Goal: Task Accomplishment & Management: Manage account settings

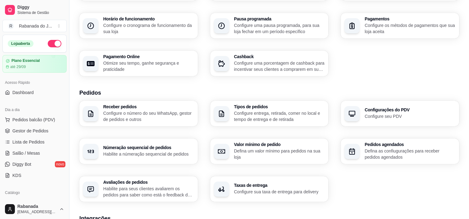
scroll to position [226, 0]
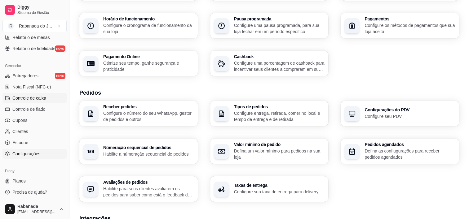
click at [37, 96] on span "Controle de caixa" at bounding box center [29, 98] width 34 height 6
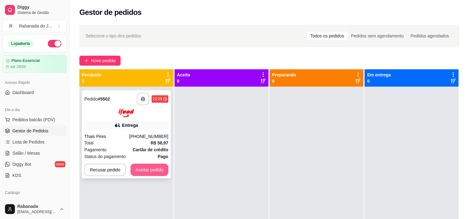
click at [143, 172] on button "Aceitar pedido" at bounding box center [149, 170] width 38 height 12
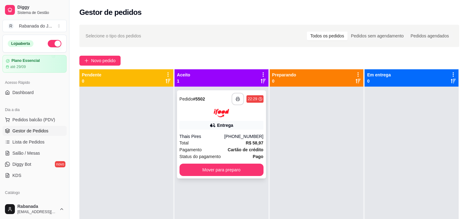
click at [234, 96] on button "button" at bounding box center [238, 99] width 12 height 12
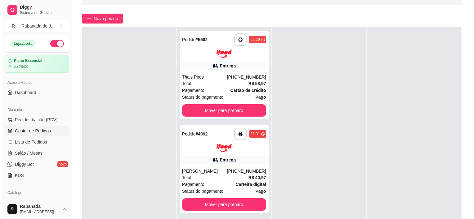
scroll to position [62, 0]
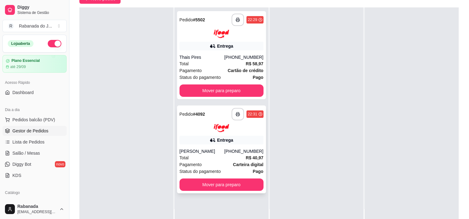
click at [206, 146] on div "**********" at bounding box center [221, 150] width 89 height 88
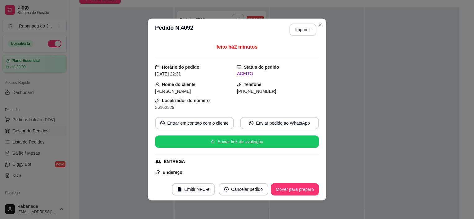
click at [298, 31] on button "Imprimir" at bounding box center [302, 30] width 27 height 12
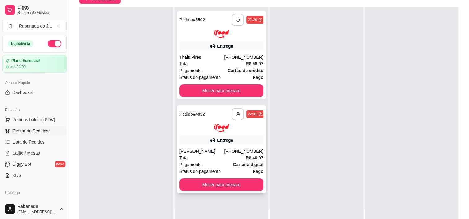
click at [215, 154] on div "Stephanie Pascoal" at bounding box center [201, 151] width 45 height 6
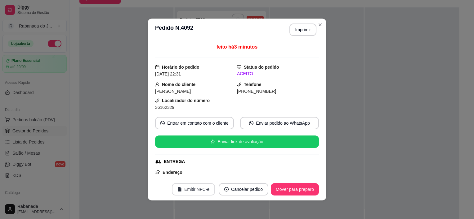
click at [201, 190] on button "Emitir NFC-e" at bounding box center [193, 189] width 43 height 12
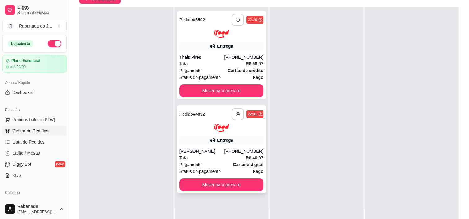
click at [215, 149] on div "Stephanie Pascoal" at bounding box center [201, 151] width 45 height 6
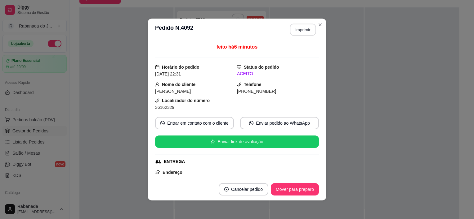
click at [298, 33] on button "Imprimir" at bounding box center [303, 30] width 26 height 12
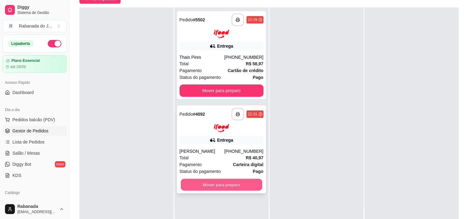
click at [212, 182] on button "Mover para preparo" at bounding box center [222, 185] width 82 height 12
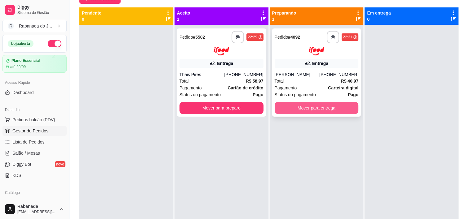
click at [311, 107] on button "Mover para entrega" at bounding box center [317, 108] width 84 height 12
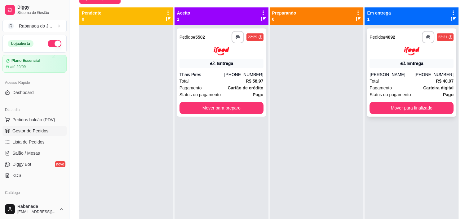
click at [388, 58] on div "**********" at bounding box center [411, 73] width 89 height 88
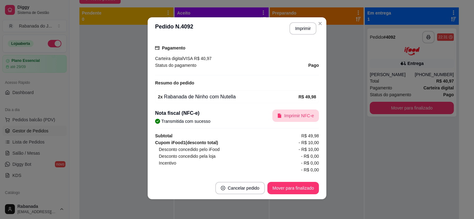
scroll to position [166, 0]
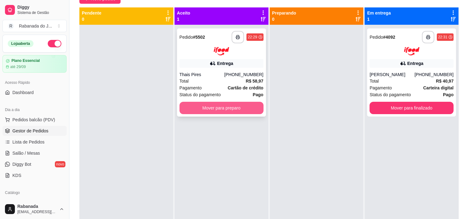
click at [212, 111] on button "Mover para preparo" at bounding box center [221, 108] width 84 height 12
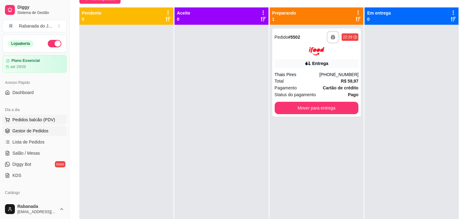
click at [42, 122] on span "Pedidos balcão (PDV)" at bounding box center [33, 120] width 43 height 6
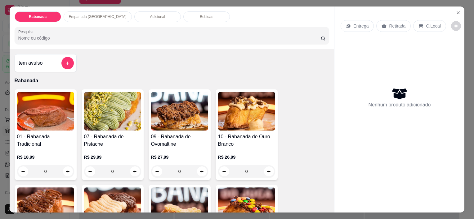
click at [87, 15] on p "Empanada Argentina" at bounding box center [98, 16] width 58 height 5
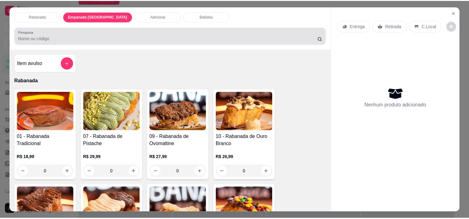
scroll to position [15, 0]
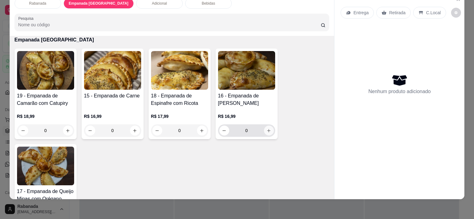
click at [264, 126] on button "increase-product-quantity" at bounding box center [269, 131] width 10 height 10
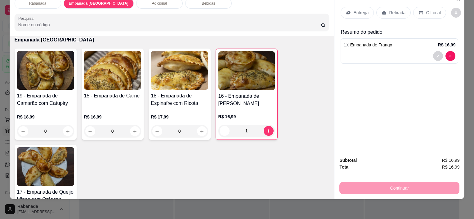
click at [433, 10] on p "C.Local" at bounding box center [433, 13] width 15 height 6
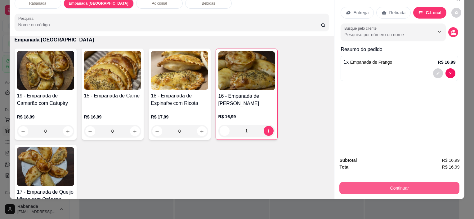
click at [391, 188] on button "Continuar" at bounding box center [399, 188] width 120 height 12
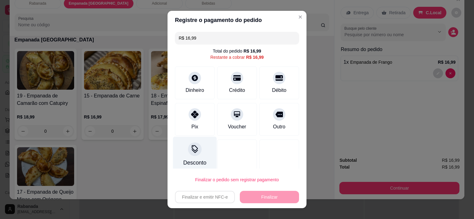
click at [196, 146] on div at bounding box center [195, 150] width 14 height 14
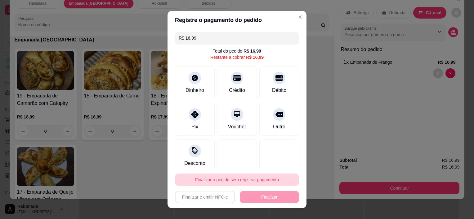
click at [259, 180] on button "Finalizar o pedido sem registrar pagamento" at bounding box center [237, 180] width 124 height 12
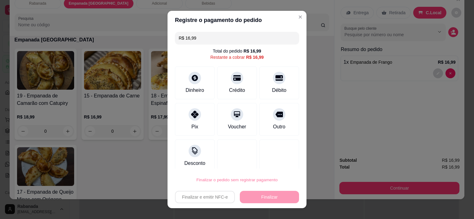
click at [271, 162] on button "Confirmar" at bounding box center [272, 163] width 23 height 10
type input "0"
type input "R$ 0,00"
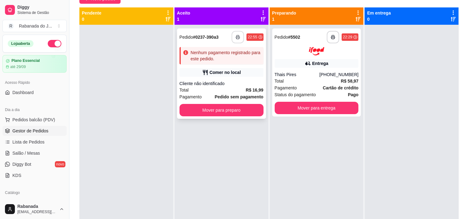
click at [238, 35] on icon "button" at bounding box center [238, 37] width 4 height 4
click at [217, 109] on button "Mover para preparo" at bounding box center [222, 110] width 82 height 12
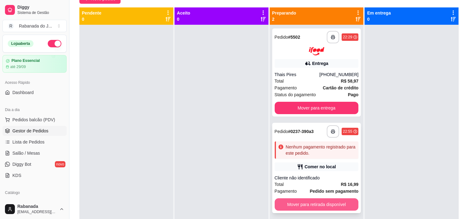
click at [327, 207] on button "Mover para retirada disponível" at bounding box center [317, 205] width 84 height 12
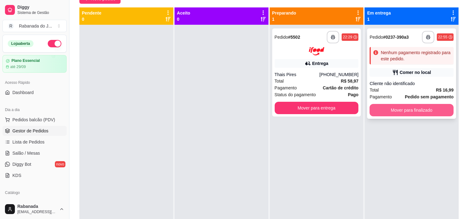
click at [390, 112] on button "Mover para finalizado" at bounding box center [411, 110] width 84 height 12
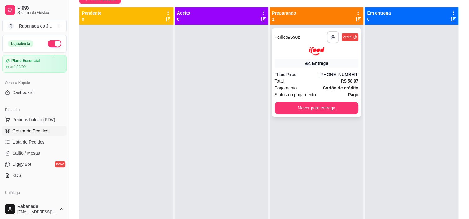
click at [315, 58] on div "**********" at bounding box center [316, 73] width 89 height 88
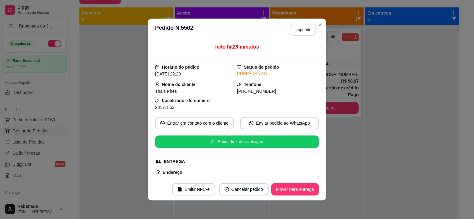
click at [302, 29] on button "Imprimir" at bounding box center [303, 30] width 26 height 12
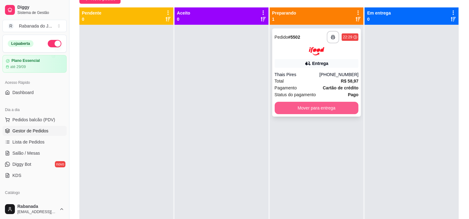
click at [312, 112] on button "Mover para entrega" at bounding box center [317, 108] width 84 height 12
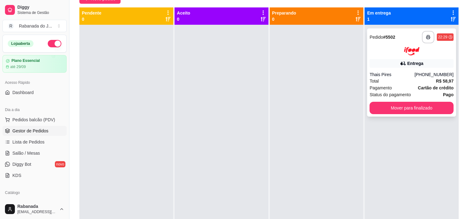
click at [389, 80] on div "Total R$ 58,97" at bounding box center [411, 81] width 84 height 7
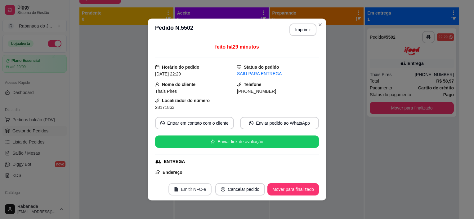
click at [192, 192] on button "Emitir NFC-e" at bounding box center [189, 189] width 43 height 12
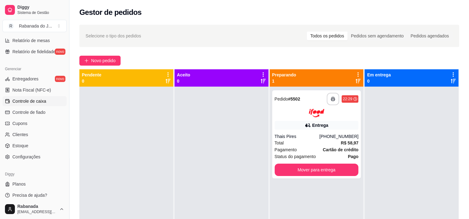
scroll to position [226, 0]
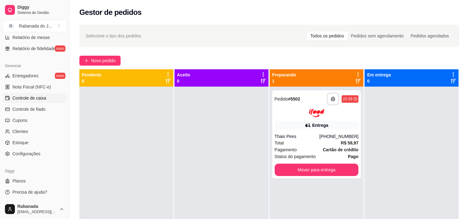
click at [38, 101] on span "Controle de caixa" at bounding box center [29, 98] width 34 height 6
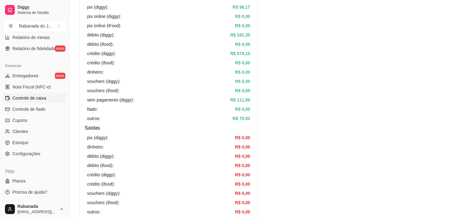
scroll to position [124, 0]
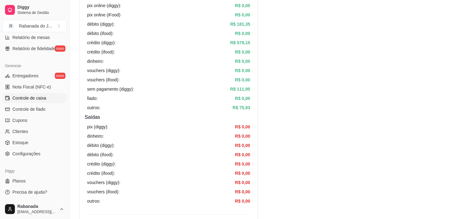
click at [248, 108] on article "R$ 75,93" at bounding box center [241, 107] width 18 height 7
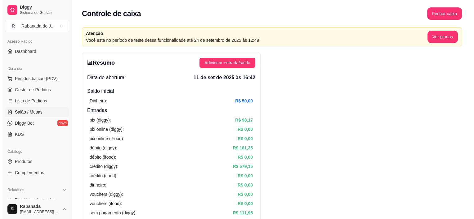
scroll to position [36, 0]
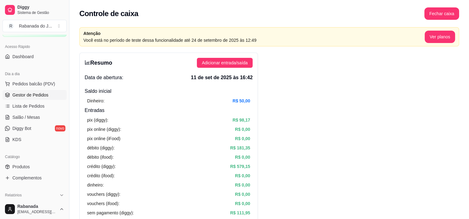
click at [30, 95] on span "Gestor de Pedidos" at bounding box center [30, 95] width 36 height 6
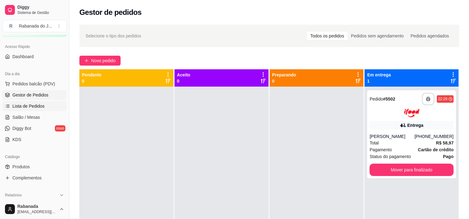
click at [31, 108] on span "Lista de Pedidos" at bounding box center [28, 106] width 32 height 6
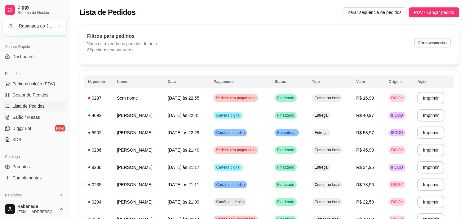
click at [430, 44] on button "Filtros avançados" at bounding box center [432, 43] width 37 height 10
select select "0"
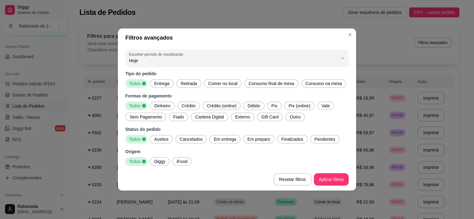
click at [181, 160] on span "iFood" at bounding box center [182, 162] width 16 height 6
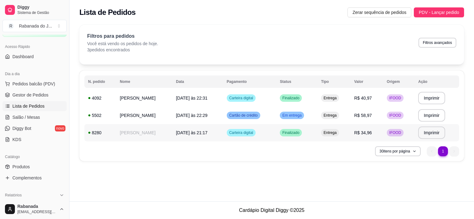
click at [209, 130] on td "[DATE] 21:17" at bounding box center [197, 132] width 51 height 17
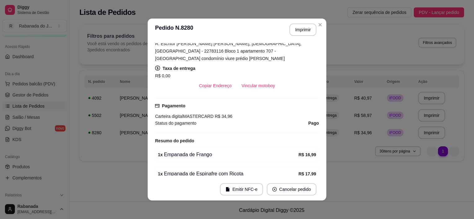
scroll to position [155, 0]
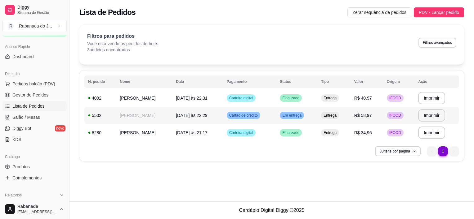
click at [183, 115] on span "11/09/25 às 22:29" at bounding box center [192, 115] width 32 height 5
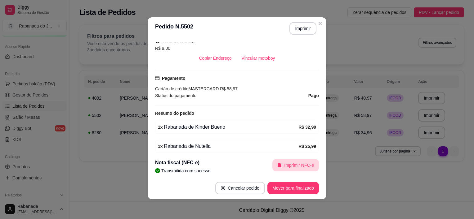
scroll to position [154, 0]
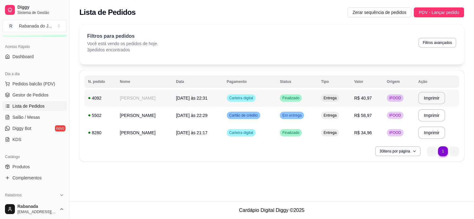
click at [197, 99] on span "[DATE] 22:31" at bounding box center [192, 98] width 32 height 5
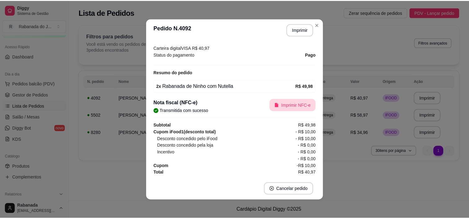
scroll to position [1, 0]
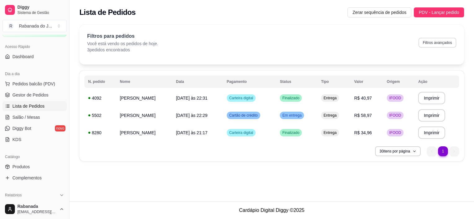
click at [430, 42] on button "Filtros avançados" at bounding box center [437, 43] width 38 height 10
select select "0"
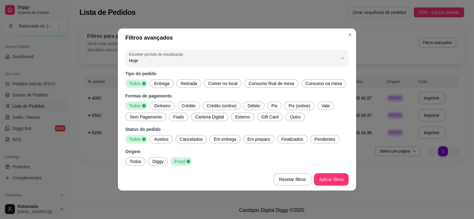
click at [134, 159] on span "Todos" at bounding box center [135, 162] width 16 height 6
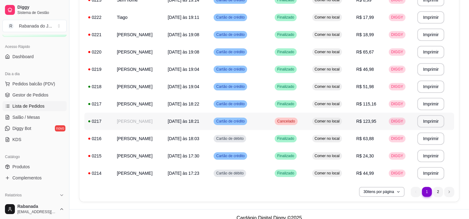
scroll to position [434, 0]
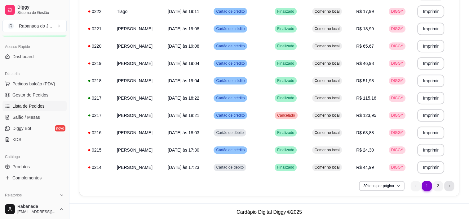
click at [448, 187] on icon "next page button" at bounding box center [449, 186] width 4 height 4
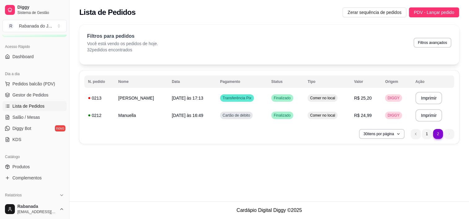
scroll to position [0, 0]
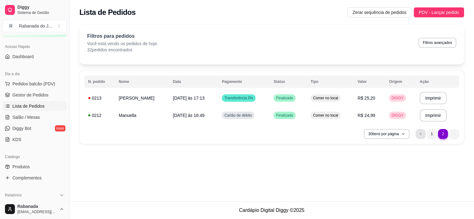
click at [420, 138] on li "previous page button" at bounding box center [420, 134] width 10 height 10
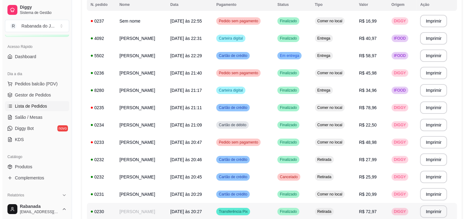
scroll to position [64, 0]
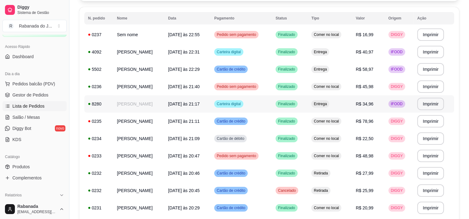
click at [243, 99] on td "Carteira digital" at bounding box center [240, 103] width 61 height 17
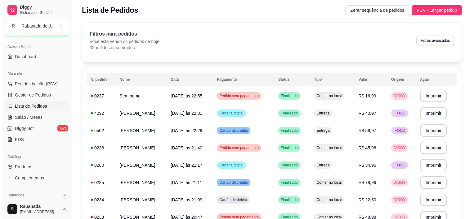
scroll to position [0, 0]
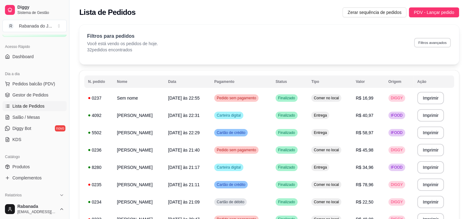
click at [435, 45] on button "Filtros avançados" at bounding box center [432, 43] width 37 height 10
select select "0"
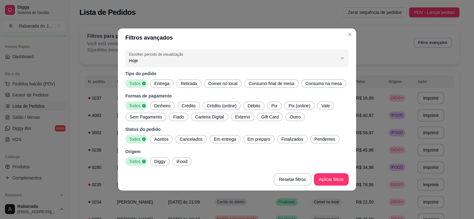
click at [185, 163] on span "iFood" at bounding box center [182, 162] width 16 height 6
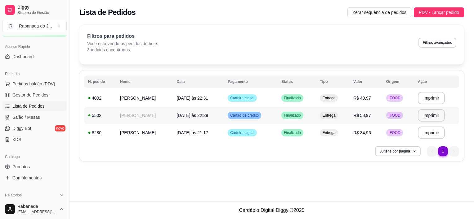
click at [196, 114] on span "[DATE] 22:29" at bounding box center [192, 115] width 32 height 5
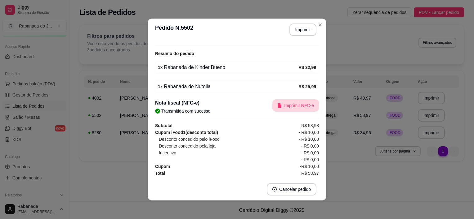
scroll to position [1, 0]
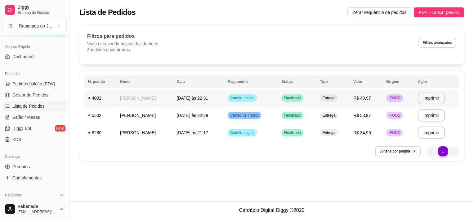
click at [201, 98] on span "[DATE] 22:31" at bounding box center [192, 98] width 32 height 5
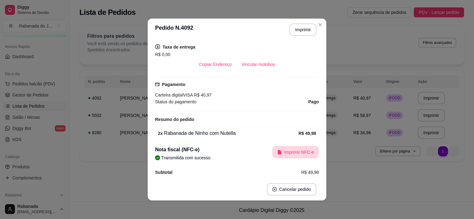
scroll to position [121, 0]
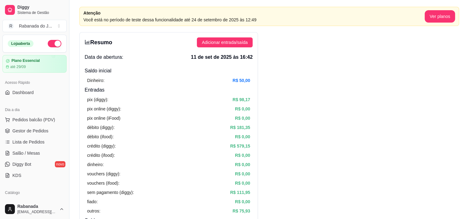
scroll to position [31, 0]
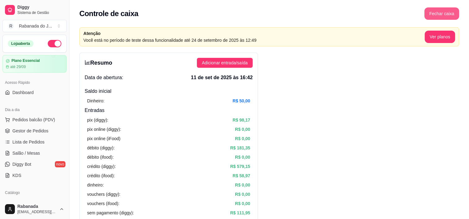
click at [440, 15] on button "Fechar caixa" at bounding box center [441, 13] width 35 height 12
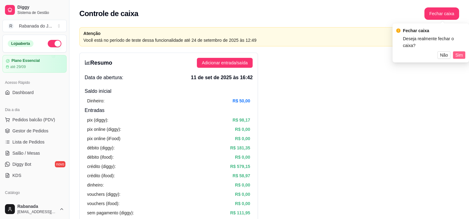
click at [463, 54] on button "Sim" at bounding box center [459, 54] width 12 height 7
